Goal: Task Accomplishment & Management: Complete application form

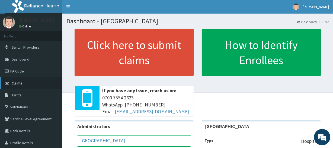
click at [24, 82] on link "Claims" at bounding box center [31, 83] width 62 height 12
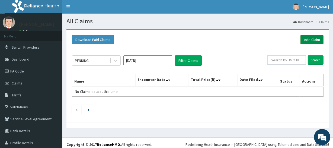
click at [311, 37] on link "Add Claim" at bounding box center [312, 39] width 23 height 9
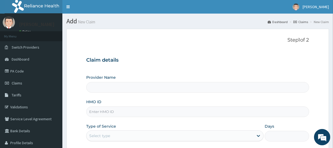
click at [143, 111] on input "HMO ID" at bounding box center [197, 111] width 223 height 11
type input "Sky High Medical Centre"
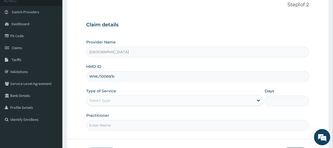
scroll to position [75, 0]
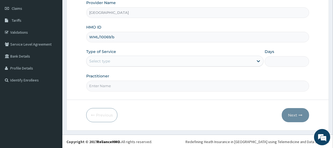
type input "WML/10069/b"
click at [231, 62] on div "Select type" at bounding box center [170, 61] width 167 height 9
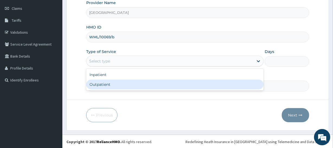
click at [133, 84] on div "Outpatient" at bounding box center [175, 85] width 178 height 10
type input "1"
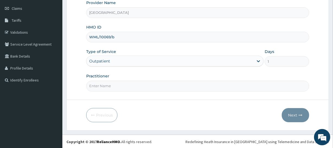
click at [145, 87] on input "Practitioner" at bounding box center [197, 86] width 223 height 11
type input "DR OPAFUNSHO"
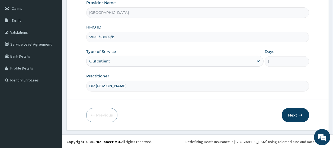
click at [298, 116] on button "Next" at bounding box center [295, 115] width 27 height 14
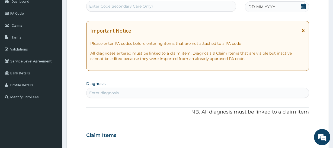
scroll to position [25, 0]
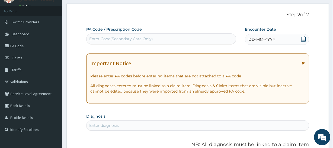
click at [194, 37] on div "Enter Code(Secondary Care Only)" at bounding box center [161, 38] width 149 height 9
paste input "PA/FB7FD9"
type input "PA/FB7FD9"
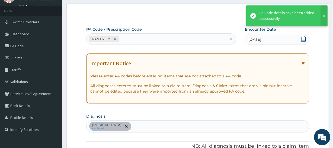
scroll to position [173, 0]
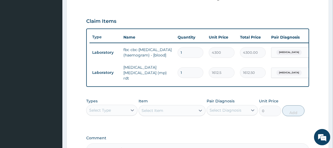
click at [126, 109] on div "Select Type" at bounding box center [111, 110] width 51 height 11
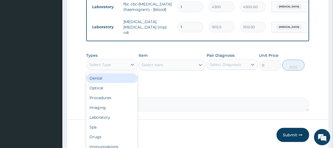
scroll to position [223, 0]
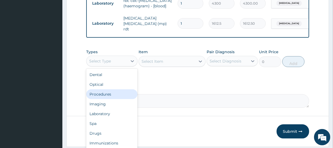
click at [108, 97] on div "Procedures" at bounding box center [111, 94] width 51 height 10
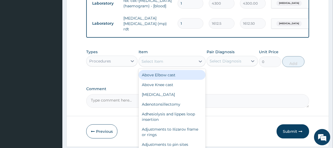
click at [173, 64] on div "Select Item" at bounding box center [167, 61] width 56 height 9
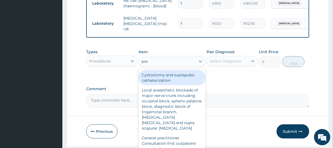
type input "prac"
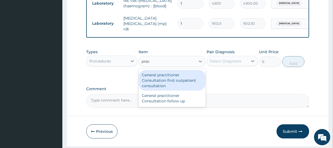
click at [157, 87] on div "General practitioner Consultation first outpatient consultation" at bounding box center [172, 80] width 67 height 21
type input "3547.5"
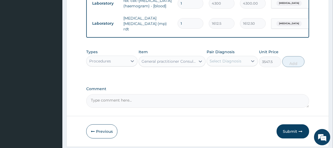
click at [242, 63] on div "Select Diagnosis" at bounding box center [227, 61] width 41 height 9
click at [230, 79] on div "Malaria" at bounding box center [232, 74] width 51 height 11
checkbox input "true"
click at [296, 64] on button "Add" at bounding box center [294, 61] width 22 height 11
type input "0"
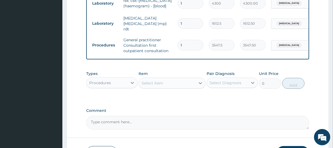
click at [127, 87] on div "Procedures" at bounding box center [107, 82] width 41 height 9
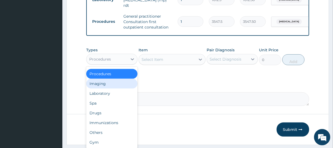
scroll to position [247, 0]
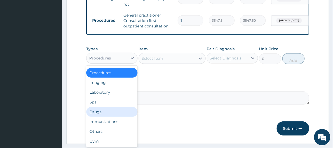
click at [105, 115] on div "Drugs" at bounding box center [111, 112] width 51 height 10
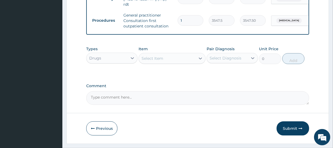
click at [162, 61] on div "Select Item" at bounding box center [153, 58] width 22 height 5
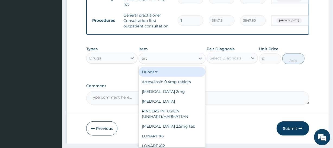
type input "arte"
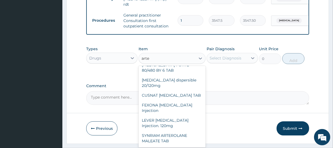
scroll to position [0, 0]
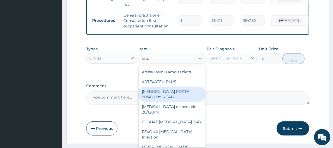
click at [173, 99] on div "[MEDICAL_DATA] FORTE 80/480 BY 6 TAB" at bounding box center [172, 94] width 67 height 15
type input "600"
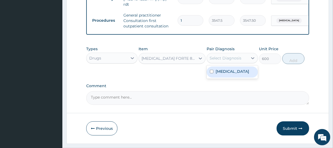
click at [237, 61] on div "Select Diagnosis" at bounding box center [226, 57] width 32 height 5
click at [237, 73] on div "Malaria" at bounding box center [232, 71] width 51 height 11
checkbox input "true"
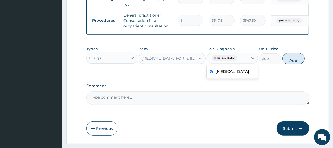
click at [294, 62] on button "Add" at bounding box center [294, 58] width 22 height 11
type input "0"
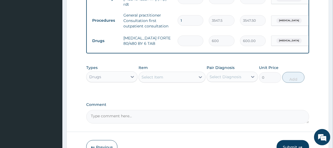
type input "0.00"
type input "6"
type input "3600.00"
type input "6"
click at [166, 81] on div "Select Item" at bounding box center [167, 77] width 56 height 9
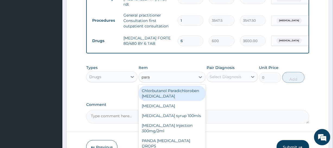
type input "parac"
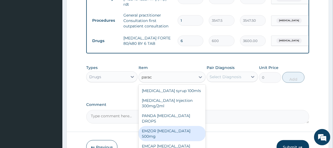
click at [179, 129] on div "EMZOR [MEDICAL_DATA] 500mg" at bounding box center [172, 133] width 67 height 15
type input "50"
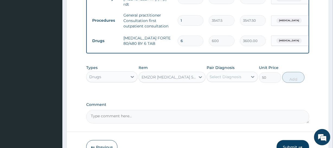
click at [238, 80] on div "Select Diagnosis" at bounding box center [226, 76] width 32 height 5
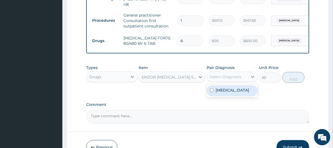
click at [226, 93] on label "Malaria" at bounding box center [233, 89] width 34 height 5
checkbox input "true"
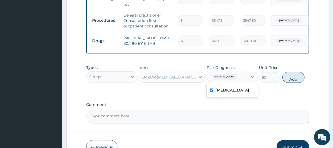
click at [292, 80] on button "Add" at bounding box center [294, 77] width 22 height 11
type input "0"
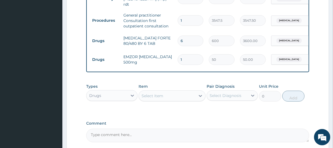
type input "18"
type input "900.00"
type input "18"
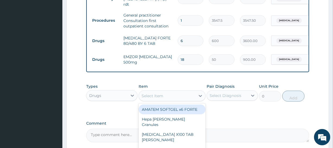
click at [150, 99] on div "Select Item" at bounding box center [153, 95] width 22 height 5
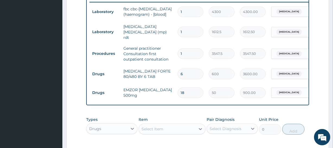
scroll to position [223, 0]
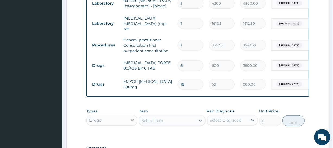
click at [128, 125] on div at bounding box center [133, 120] width 10 height 10
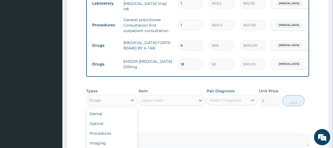
scroll to position [272, 0]
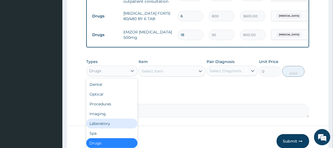
click at [124, 127] on div "Laboratory" at bounding box center [111, 124] width 51 height 10
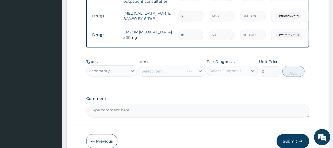
click at [186, 73] on div "Select Item" at bounding box center [172, 71] width 67 height 11
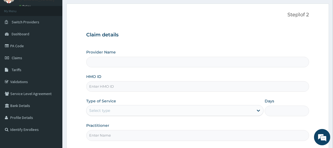
type input "[GEOGRAPHIC_DATA]"
click at [28, 49] on link "PA Code" at bounding box center [31, 46] width 62 height 12
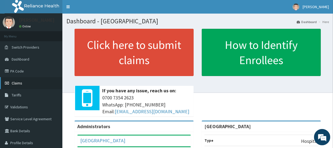
click at [36, 80] on link "Claims" at bounding box center [31, 83] width 62 height 12
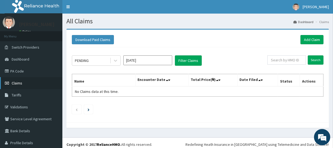
click at [55, 84] on link "Claims" at bounding box center [31, 83] width 62 height 12
click at [28, 65] on link "PA Code" at bounding box center [31, 71] width 62 height 12
click at [308, 41] on link "Add Claim" at bounding box center [312, 39] width 23 height 9
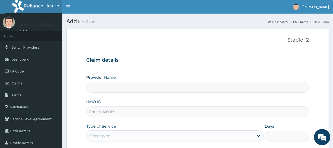
click at [97, 88] on input "Provider Name" at bounding box center [197, 87] width 223 height 11
click at [102, 90] on input "Provider Name" at bounding box center [197, 87] width 223 height 11
type input "Sky High Medical Centre"
click at [107, 108] on input "HMO ID" at bounding box center [197, 111] width 223 height 11
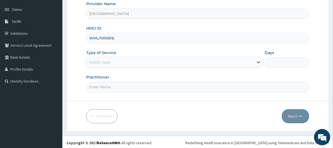
scroll to position [74, 0]
type input "WML/10069/b"
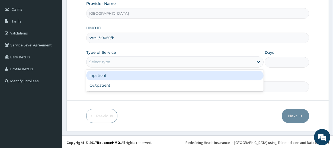
click at [251, 62] on div "Select type" at bounding box center [170, 62] width 167 height 9
click at [189, 79] on div "Inpatient" at bounding box center [175, 76] width 178 height 10
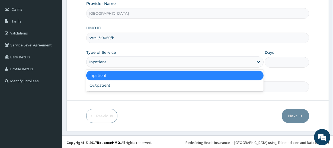
drag, startPoint x: 209, startPoint y: 64, endPoint x: 201, endPoint y: 71, distance: 10.4
click at [208, 67] on div "Provider Name Sky High Medical Centre HMO ID WML/10069/b Type of Service option…" at bounding box center [197, 46] width 223 height 91
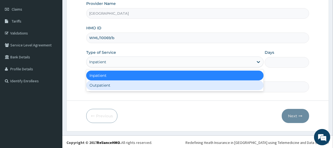
click at [195, 84] on div "Outpatient" at bounding box center [175, 85] width 178 height 10
type input "1"
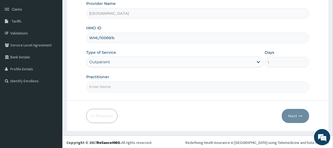
click at [195, 84] on input "Practitioner" at bounding box center [197, 86] width 223 height 11
type input "D"
type input "DR OPAFUNSHO"
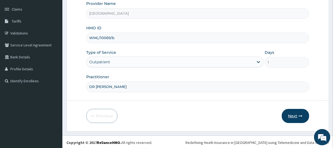
click at [297, 111] on button "Next" at bounding box center [295, 116] width 27 height 14
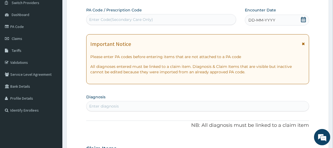
scroll to position [0, 0]
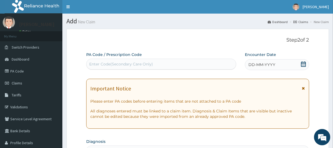
click at [135, 64] on div "Enter Code(Secondary Care Only)" at bounding box center [121, 63] width 64 height 5
paste input "PA/FB7FD9"
type input "PA/FB7FD9"
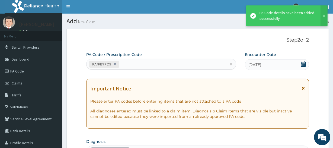
scroll to position [173, 0]
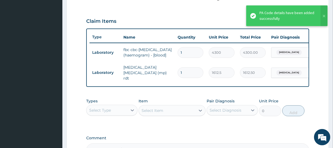
drag, startPoint x: 155, startPoint y: 43, endPoint x: 157, endPoint y: 46, distance: 3.2
drag, startPoint x: 157, startPoint y: 46, endPoint x: 60, endPoint y: 98, distance: 109.7
click at [60, 98] on aside "[PERSON_NAME] Online My Menu Switch Providers Dashboard PA Code Claims Tariffs …" at bounding box center [31, 20] width 62 height 387
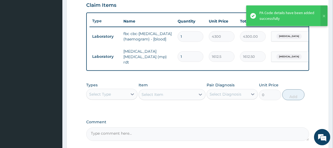
scroll to position [198, 0]
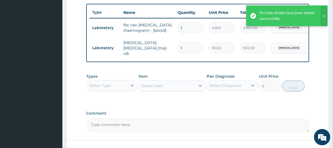
click at [124, 89] on div "Select Type" at bounding box center [107, 85] width 41 height 9
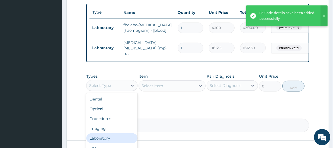
click at [103, 138] on div "Laboratory" at bounding box center [111, 138] width 51 height 10
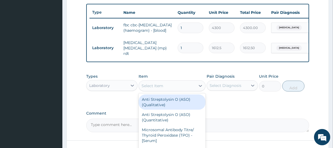
click at [192, 90] on div "Select Item" at bounding box center [167, 85] width 56 height 9
type input "random"
click at [147, 101] on div "Blood Sugar Random - [Plasma]" at bounding box center [172, 101] width 67 height 15
type input "1290"
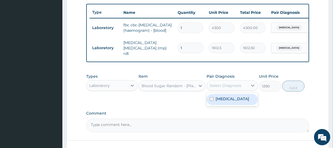
drag, startPoint x: 231, startPoint y: 85, endPoint x: 223, endPoint y: 93, distance: 10.8
click at [229, 88] on div "Select Diagnosis" at bounding box center [227, 85] width 41 height 9
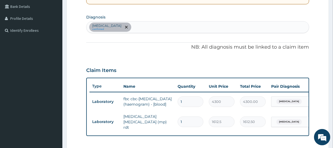
scroll to position [124, 0]
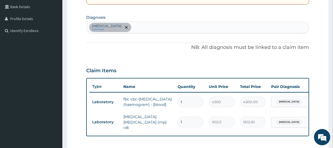
click at [160, 29] on div "Malaria confirmed" at bounding box center [198, 27] width 222 height 11
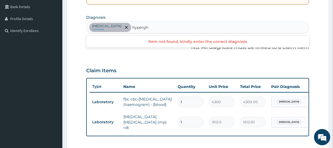
type input "hyperg"
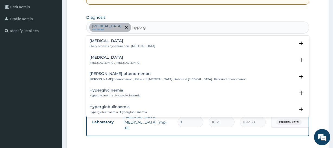
drag, startPoint x: 112, startPoint y: 66, endPoint x: 113, endPoint y: 60, distance: 5.9
click at [113, 60] on div "Hyperglycemia Hyperglycemia , Hyperglycaemia Select Status Query Query covers s…" at bounding box center [198, 61] width 216 height 12
click at [114, 60] on div "Hyperglycemia Hyperglycemia , Hyperglycaemia" at bounding box center [115, 59] width 50 height 9
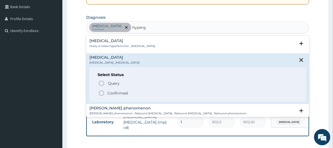
click at [129, 93] on span "Confirmed" at bounding box center [197, 93] width 199 height 7
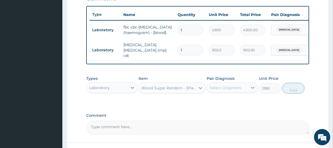
scroll to position [198, 0]
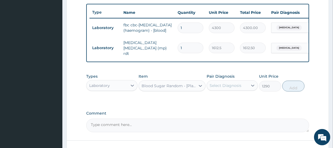
click at [240, 88] on div "Select Diagnosis" at bounding box center [226, 85] width 32 height 5
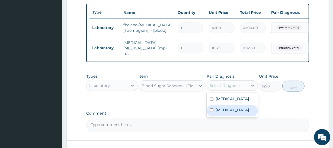
drag, startPoint x: 223, startPoint y: 116, endPoint x: 257, endPoint y: 107, distance: 35.9
click at [237, 113] on label "Hyperglycemia" at bounding box center [233, 109] width 34 height 5
checkbox input "true"
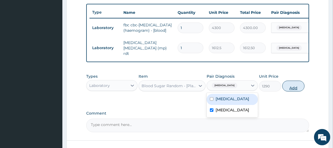
click at [295, 87] on button "Add" at bounding box center [294, 86] width 22 height 11
type input "0"
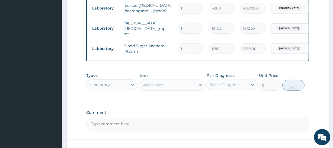
scroll to position [247, 0]
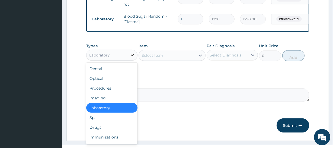
click at [134, 56] on icon at bounding box center [132, 54] width 5 height 5
click at [122, 92] on div "Procedures" at bounding box center [111, 88] width 51 height 10
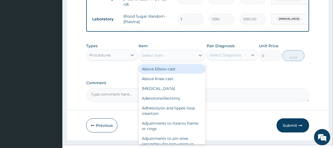
click at [195, 60] on div "Select Item" at bounding box center [167, 55] width 56 height 9
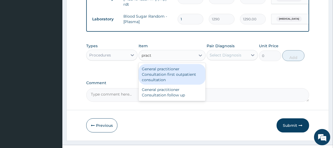
type input "practi"
click at [157, 75] on div "General practitioner Consultation first outpatient consultation" at bounding box center [172, 74] width 67 height 21
type input "3547.5"
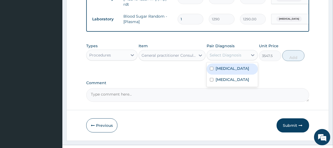
click at [245, 54] on div "Select Diagnosis" at bounding box center [232, 55] width 51 height 10
click at [231, 72] on div "Malaria" at bounding box center [232, 69] width 51 height 11
checkbox input "true"
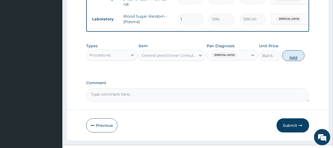
click at [290, 60] on button "Add" at bounding box center [294, 55] width 22 height 11
type input "0"
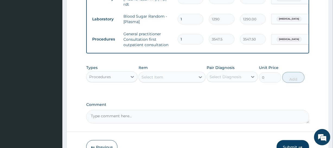
click at [123, 80] on div "Procedures" at bounding box center [107, 76] width 41 height 9
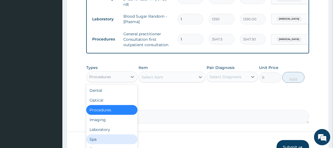
scroll to position [18, 0]
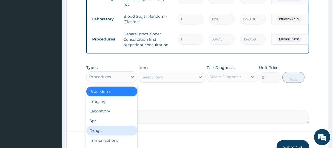
click at [108, 133] on div "Drugs" at bounding box center [111, 131] width 51 height 10
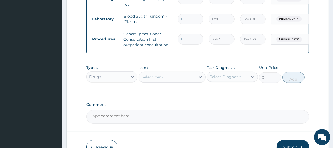
drag, startPoint x: 168, startPoint y: 74, endPoint x: 167, endPoint y: 81, distance: 7.3
click at [167, 78] on div "Item Select Item" at bounding box center [172, 74] width 67 height 18
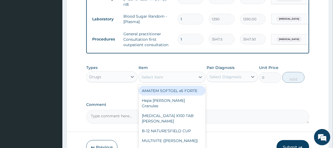
click at [167, 81] on div "Select Item" at bounding box center [167, 77] width 56 height 9
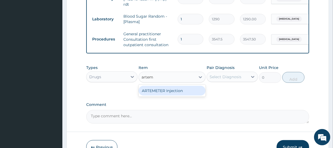
type input "arte"
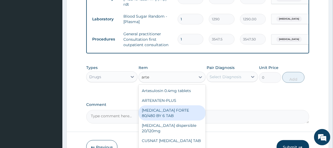
drag, startPoint x: 184, startPoint y: 113, endPoint x: 244, endPoint y: 96, distance: 63.0
click at [195, 111] on div "[MEDICAL_DATA] FORTE 80/480 BY 6 TAB" at bounding box center [172, 112] width 67 height 15
type input "600"
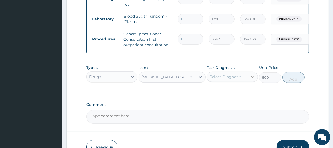
click at [249, 80] on div at bounding box center [253, 77] width 10 height 10
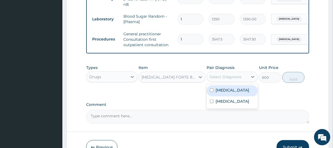
click at [239, 93] on div "Malaria" at bounding box center [232, 90] width 51 height 11
checkbox input "true"
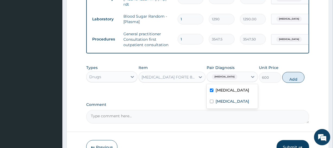
drag, startPoint x: 296, startPoint y: 83, endPoint x: 276, endPoint y: 81, distance: 19.7
click at [288, 82] on button "Add" at bounding box center [294, 77] width 22 height 11
type input "0"
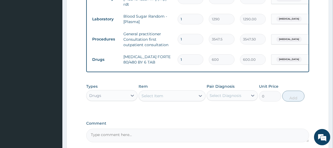
type input "0.00"
type input "6"
type input "3600.00"
type input "6"
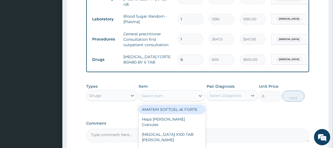
click at [154, 97] on div "Select Item" at bounding box center [153, 95] width 22 height 5
type input "paracet"
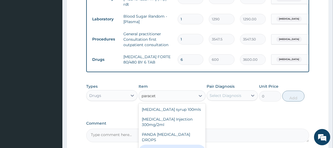
drag, startPoint x: 185, startPoint y: 146, endPoint x: 225, endPoint y: 126, distance: 44.9
type input "50"
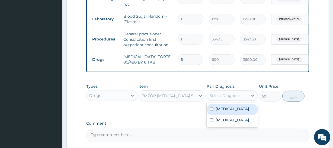
drag, startPoint x: 240, startPoint y: 99, endPoint x: 234, endPoint y: 106, distance: 9.6
click at [237, 98] on div "Select Diagnosis" at bounding box center [226, 95] width 32 height 5
drag, startPoint x: 244, startPoint y: 111, endPoint x: 277, endPoint y: 114, distance: 32.7
click at [248, 112] on div "Malaria" at bounding box center [232, 109] width 51 height 11
checkbox input "true"
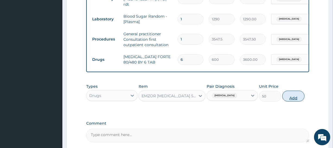
click at [290, 102] on button "Add" at bounding box center [294, 96] width 22 height 11
type input "0"
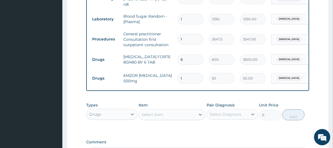
type input "18"
type input "900.00"
type input "18"
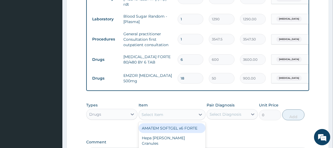
drag, startPoint x: 190, startPoint y: 119, endPoint x: 190, endPoint y: 116, distance: 2.7
click at [190, 118] on div "Select Item" at bounding box center [167, 114] width 56 height 9
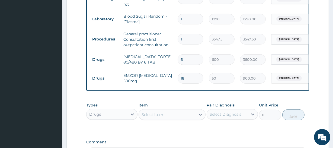
click at [237, 123] on div "Types Drugs Item Select Item Pair Diagnosis Select Diagnosis Unit Price 0 Add" at bounding box center [197, 111] width 223 height 23
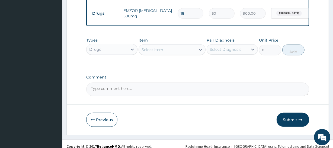
scroll to position [321, 0]
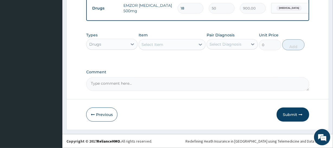
click at [289, 110] on button "Submit" at bounding box center [293, 114] width 33 height 14
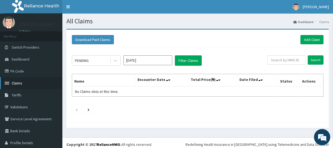
click at [14, 83] on span "Claims" at bounding box center [17, 83] width 11 height 5
click at [312, 36] on link "Add Claim" at bounding box center [312, 39] width 23 height 9
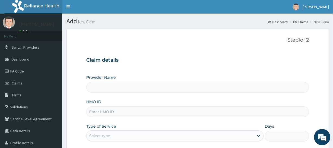
drag, startPoint x: 122, startPoint y: 86, endPoint x: 124, endPoint y: 104, distance: 17.4
click at [124, 104] on div "Provider Name HMO ID Type of Service Select type Days Practitioner" at bounding box center [197, 120] width 223 height 91
click at [123, 112] on input "HMO ID" at bounding box center [197, 111] width 223 height 11
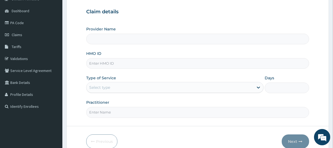
scroll to position [49, 0]
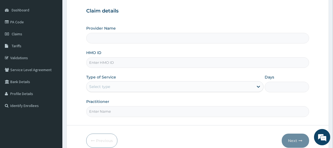
type input "[GEOGRAPHIC_DATA]"
type input "UPC/10003/A"
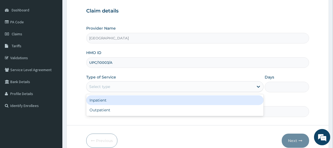
click at [118, 84] on div "Select type" at bounding box center [170, 86] width 167 height 9
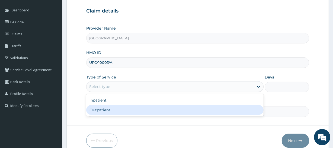
click at [111, 106] on div "Outpatient" at bounding box center [175, 110] width 178 height 10
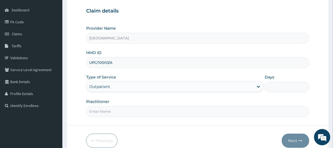
type input "1"
click at [116, 110] on input "Practitioner" at bounding box center [197, 111] width 223 height 11
type input "d"
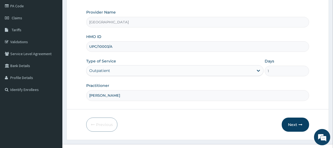
scroll to position [74, 0]
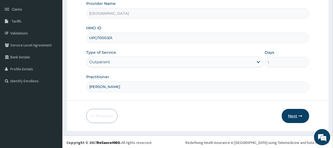
type input "[PERSON_NAME]"
click at [300, 113] on button "Next" at bounding box center [295, 116] width 27 height 14
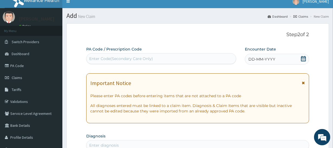
scroll to position [0, 0]
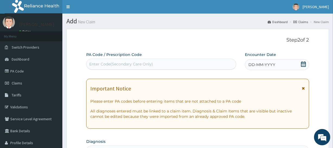
click at [186, 64] on div "Enter Code(Secondary Care Only)" at bounding box center [161, 64] width 149 height 9
paste input "PA/21F7AF"
type input "PA/21F7AF"
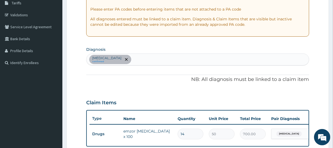
scroll to position [78, 0]
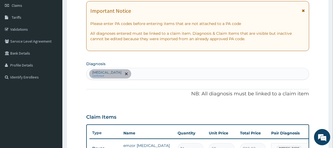
drag, startPoint x: 133, startPoint y: 75, endPoint x: 142, endPoint y: 65, distance: 13.4
click at [133, 73] on div "[MEDICAL_DATA] confirmed" at bounding box center [198, 73] width 222 height 11
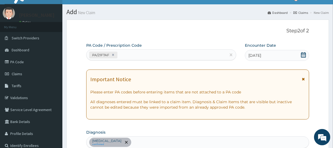
scroll to position [4, 0]
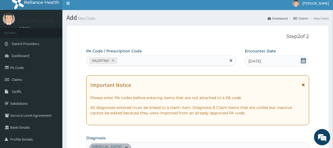
click at [180, 59] on div "PA/21F7AF" at bounding box center [157, 60] width 140 height 9
paste input "PA/F099DF"
type input "PA/F099DF"
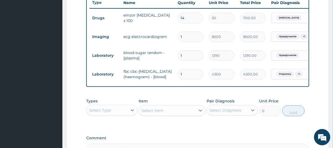
scroll to position [234, 0]
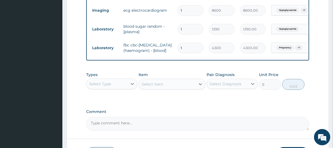
click at [108, 87] on div "Select Type" at bounding box center [100, 83] width 22 height 5
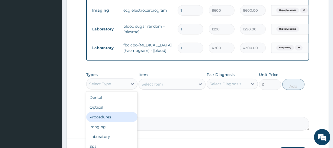
click at [103, 119] on div "Procedures" at bounding box center [111, 117] width 51 height 10
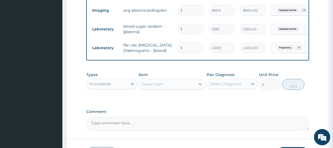
drag, startPoint x: 198, startPoint y: 84, endPoint x: 189, endPoint y: 87, distance: 10.0
click at [189, 86] on div "Item Select Item" at bounding box center [172, 81] width 67 height 18
click at [187, 88] on div "Select Item" at bounding box center [167, 84] width 56 height 9
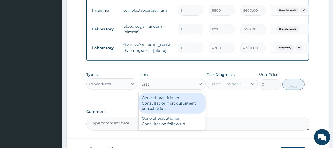
type input "pract"
click at [150, 111] on div "General practitioner Consultation first outpatient consultation" at bounding box center [172, 103] width 67 height 21
type input "3547.5"
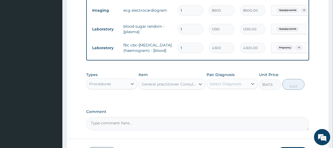
click at [216, 87] on div "Select Diagnosis" at bounding box center [226, 83] width 32 height 5
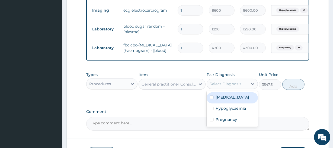
click at [227, 100] on label "[MEDICAL_DATA]" at bounding box center [233, 96] width 34 height 5
checkbox input "true"
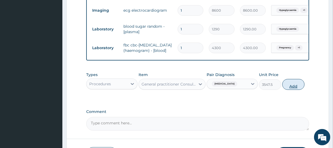
drag, startPoint x: 295, startPoint y: 94, endPoint x: 267, endPoint y: 93, distance: 27.4
click at [294, 90] on button "Add" at bounding box center [294, 84] width 22 height 11
type input "0"
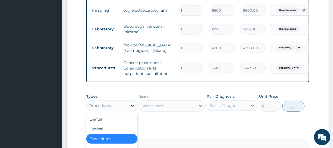
click at [132, 108] on icon at bounding box center [132, 105] width 5 height 5
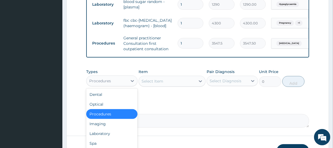
scroll to position [18, 0]
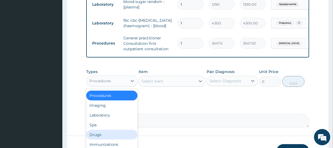
click at [98, 138] on div "Drugs" at bounding box center [111, 135] width 51 height 10
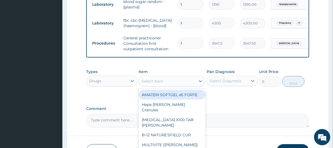
click at [183, 85] on div "Select Item" at bounding box center [167, 81] width 56 height 9
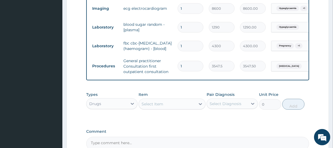
scroll to position [302, 0]
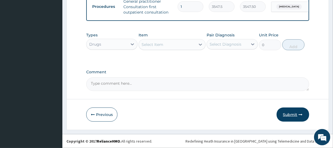
click at [282, 116] on button "Submit" at bounding box center [293, 114] width 33 height 14
